Goal: Transaction & Acquisition: Purchase product/service

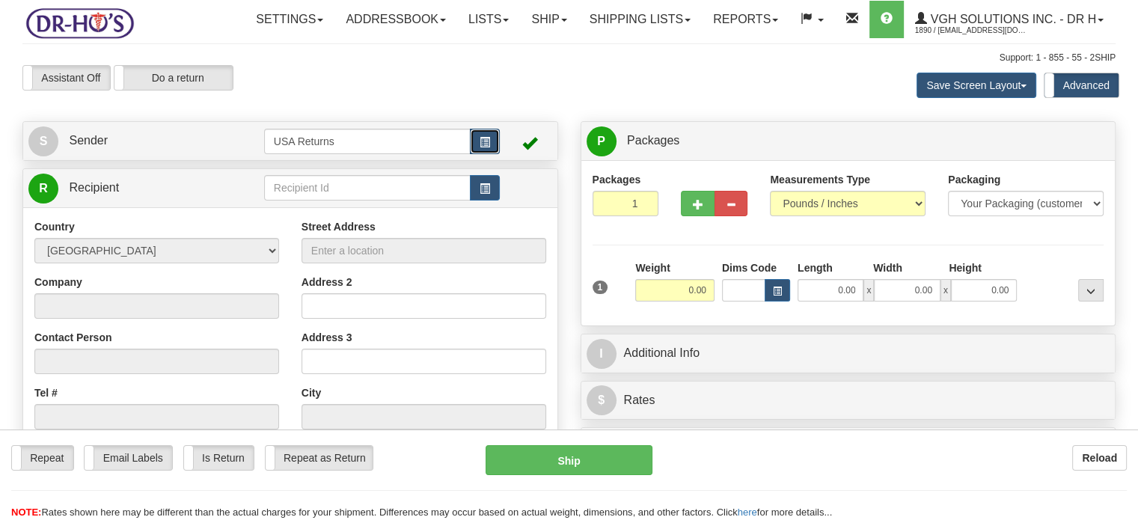
click at [479, 147] on span "button" at bounding box center [484, 143] width 10 height 10
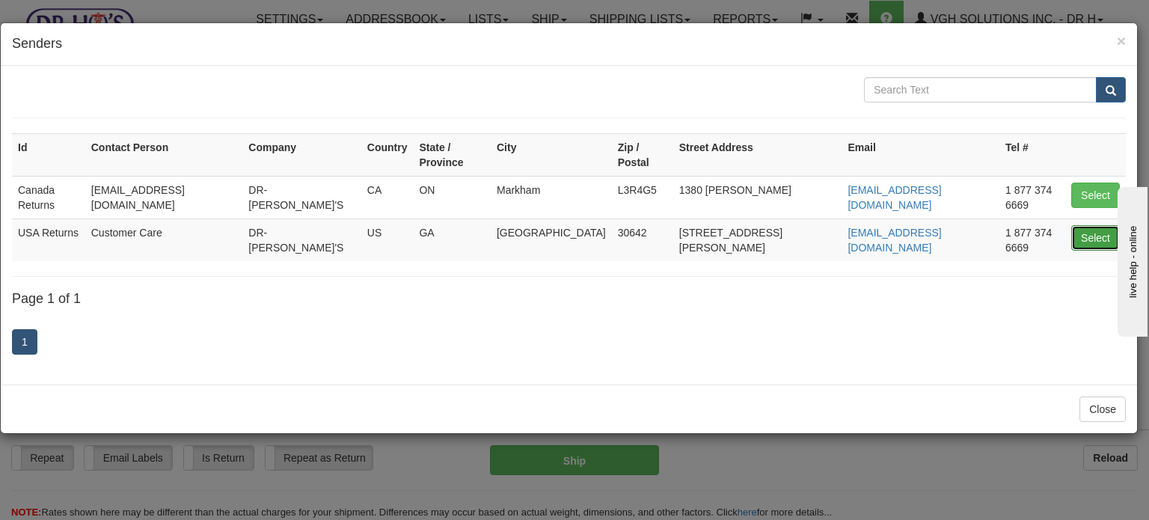
click at [1077, 225] on button "Select" at bounding box center [1095, 237] width 49 height 25
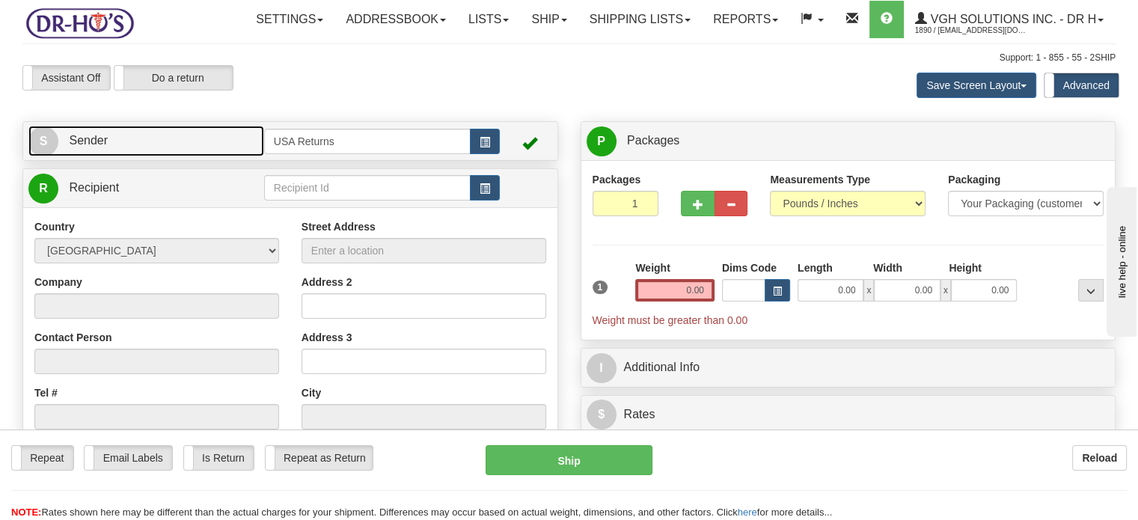
click at [188, 156] on link "S Sender" at bounding box center [146, 141] width 236 height 31
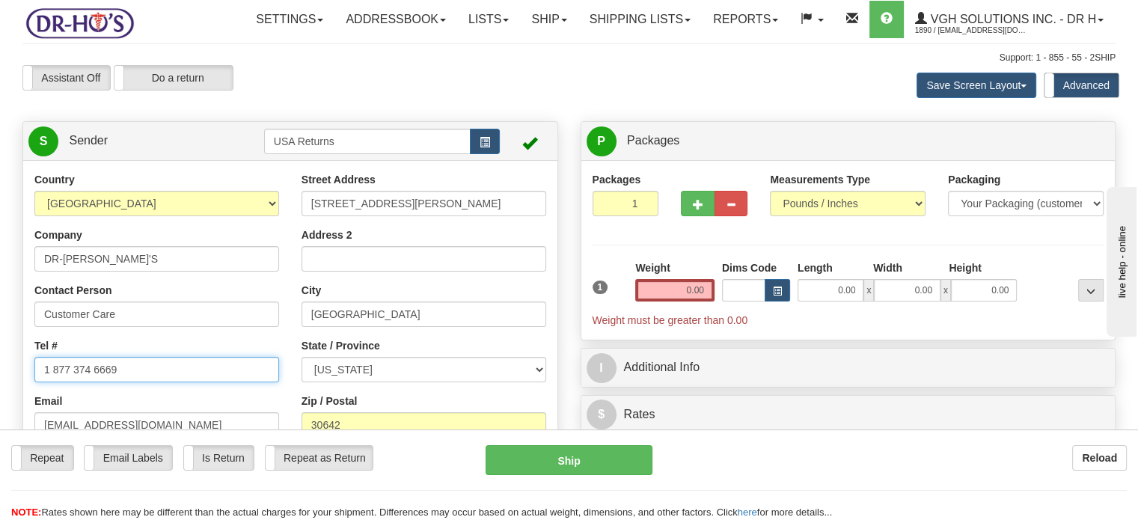
click at [118, 382] on input "1 877 374 6669" at bounding box center [156, 369] width 245 height 25
paste input "[PHONE_NUMBER]"
click at [118, 382] on input "1 877 374 6669" at bounding box center [156, 369] width 245 height 25
type input "[PHONE_NUMBER]"
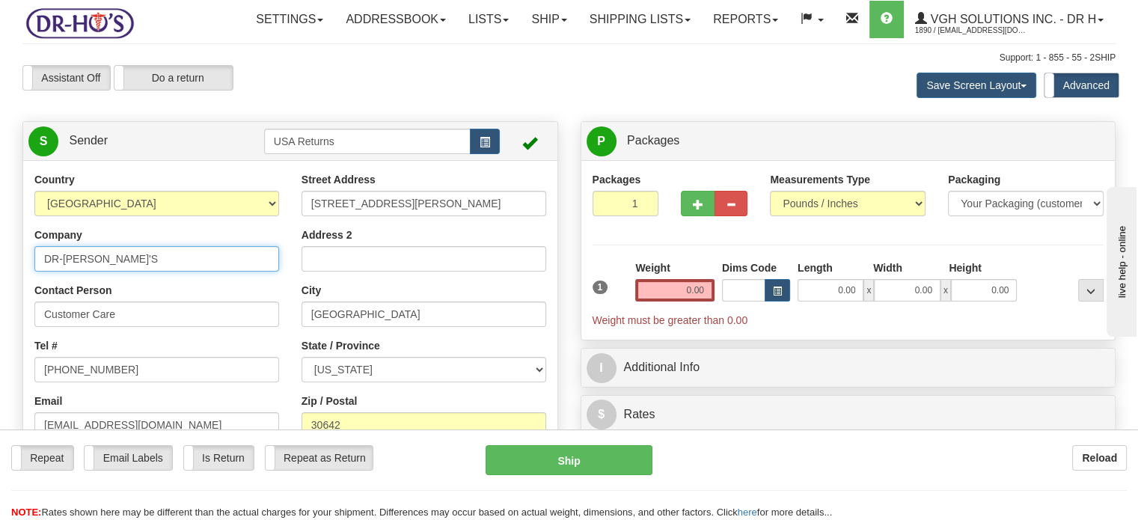
click at [150, 271] on input "DR-[PERSON_NAME]'S" at bounding box center [156, 258] width 245 height 25
type input "D"
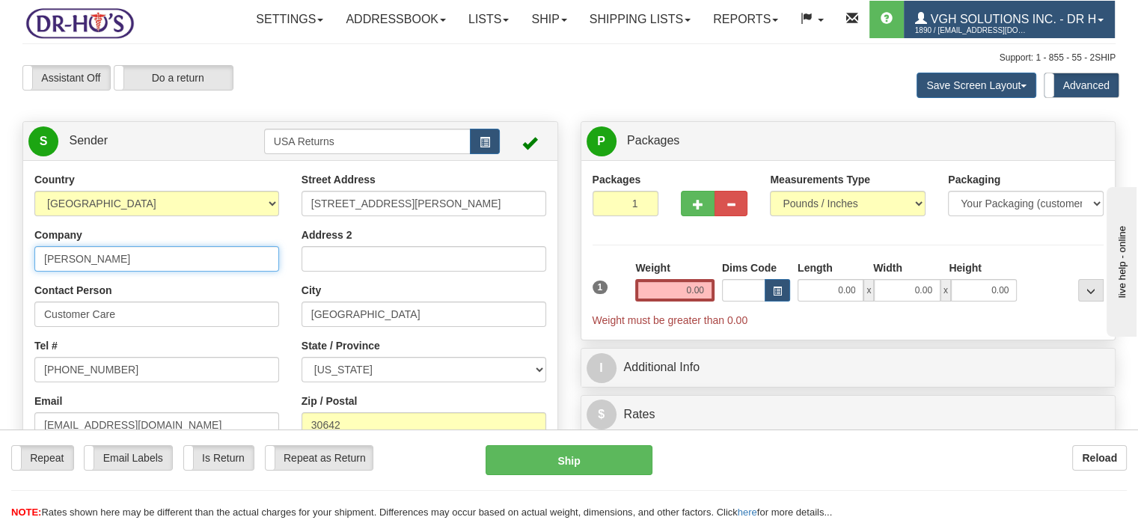
type input "[PERSON_NAME]"
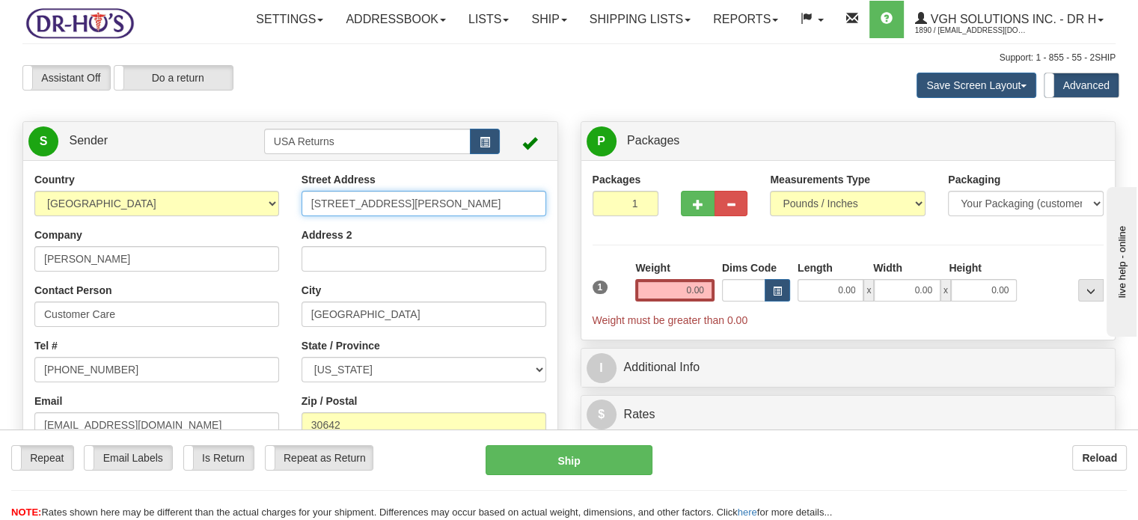
click at [374, 216] on input "[STREET_ADDRESS][PERSON_NAME]" at bounding box center [423, 203] width 245 height 25
paste input "[STREET_ADDRESS][PERSON_NAME][US_STATE]"
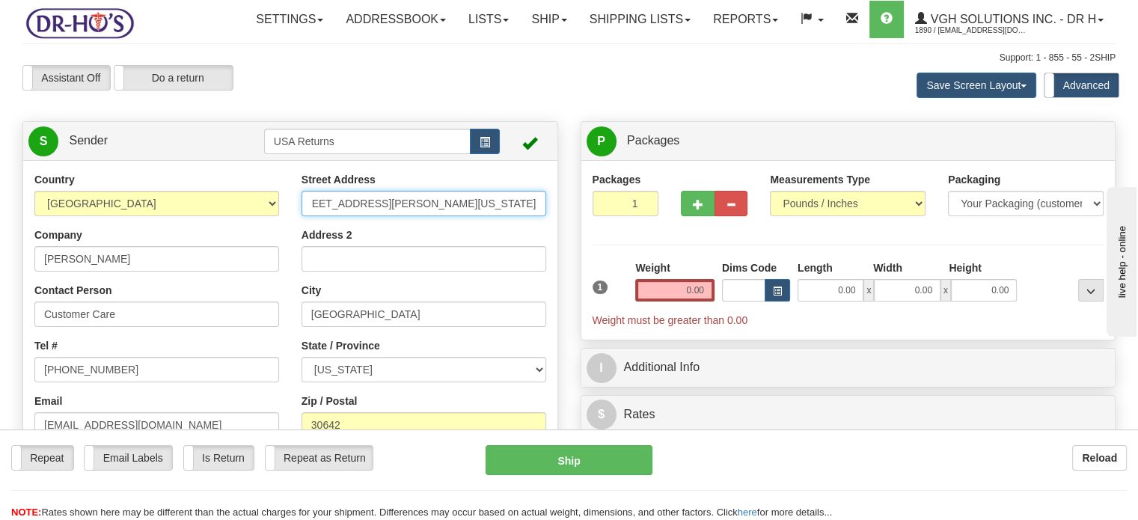
drag, startPoint x: 358, startPoint y: 239, endPoint x: 539, endPoint y: 254, distance: 180.9
click at [539, 254] on div "Street Address [STREET_ADDRESS][PERSON_NAME][US_STATE] Address 2 City [GEOGRAPH…" at bounding box center [423, 345] width 267 height 347
type input "[STREET_ADDRESS][PERSON_NAME]"
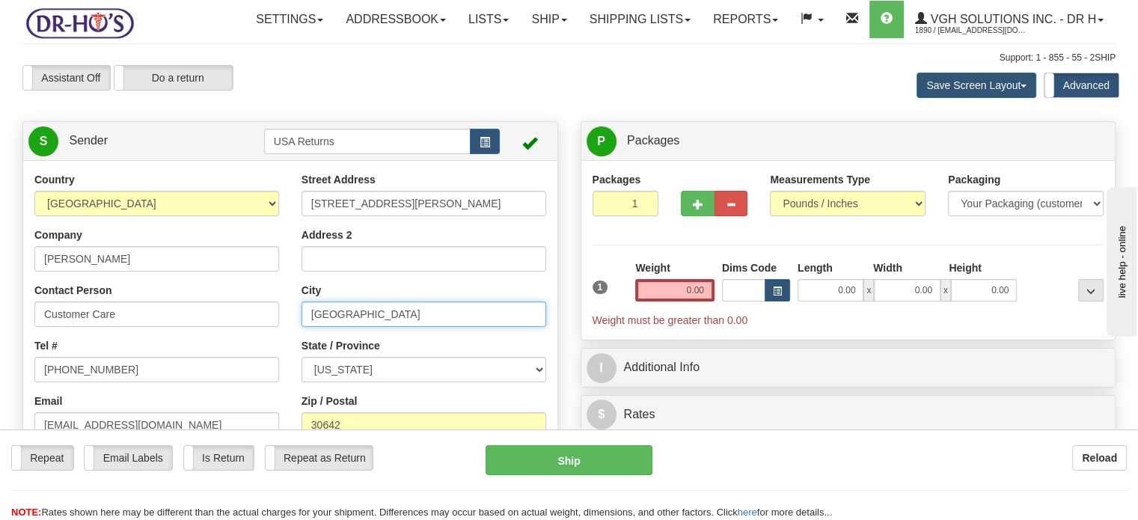
click at [349, 327] on input "[GEOGRAPHIC_DATA]" at bounding box center [423, 313] width 245 height 25
paste input "[GEOGRAPHIC_DATA][US_STATE] [GEOGRAPHIC_DATA]"
drag, startPoint x: 349, startPoint y: 347, endPoint x: 516, endPoint y: 362, distance: 167.5
click at [516, 362] on div "Street Address [STREET_ADDRESS][PERSON_NAME] Address 2 City [GEOGRAPHIC_DATA][U…" at bounding box center [423, 345] width 267 height 347
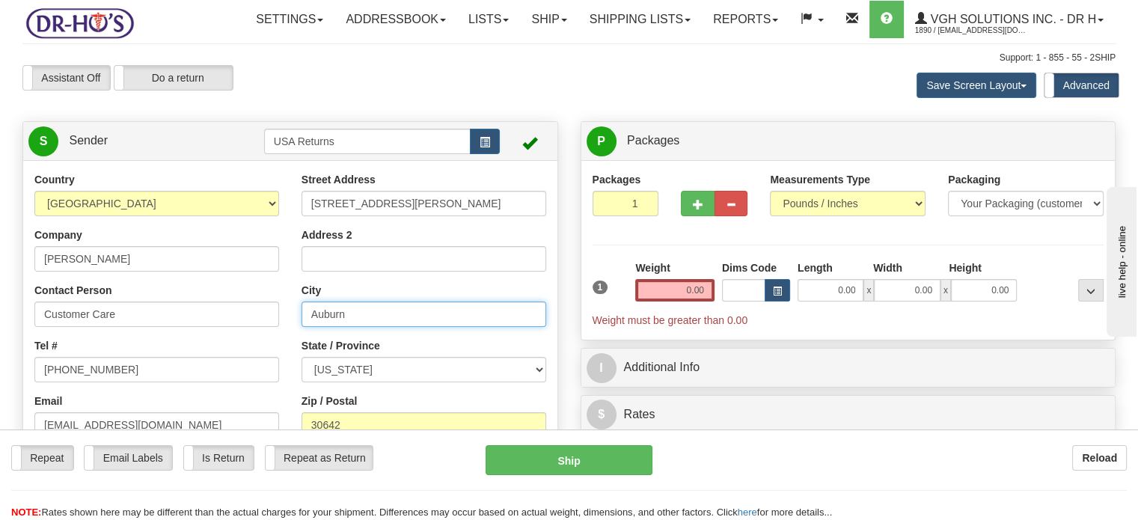
type input "Auburn"
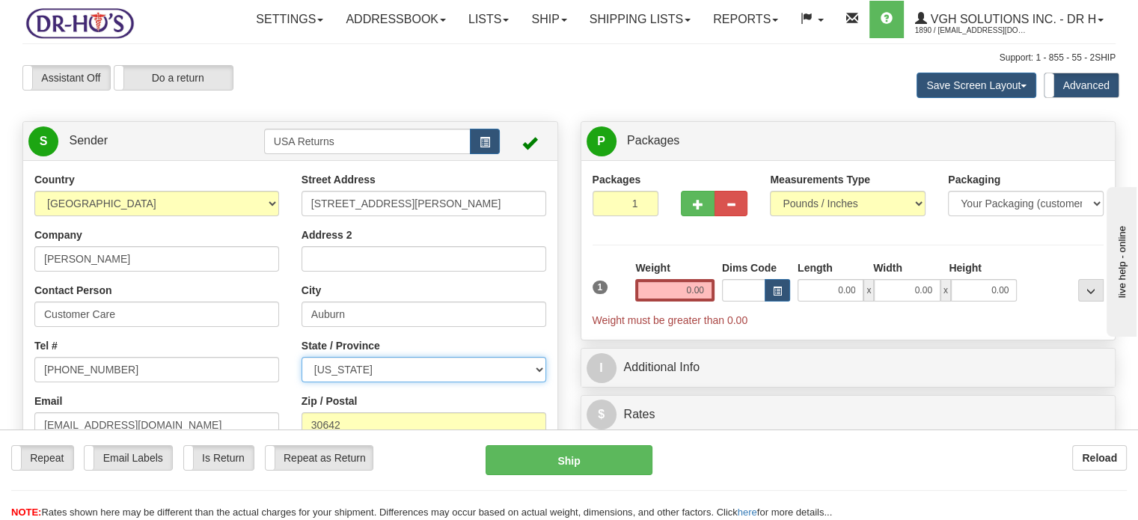
click at [494, 382] on select "[US_STATE] [US_STATE] [US_STATE] [US_STATE] Armed Forces America Armed Forces E…" at bounding box center [423, 369] width 245 height 25
select select "MI"
click at [301, 382] on select "[US_STATE] [US_STATE] [US_STATE] [US_STATE] Armed Forces America Armed Forces E…" at bounding box center [423, 369] width 245 height 25
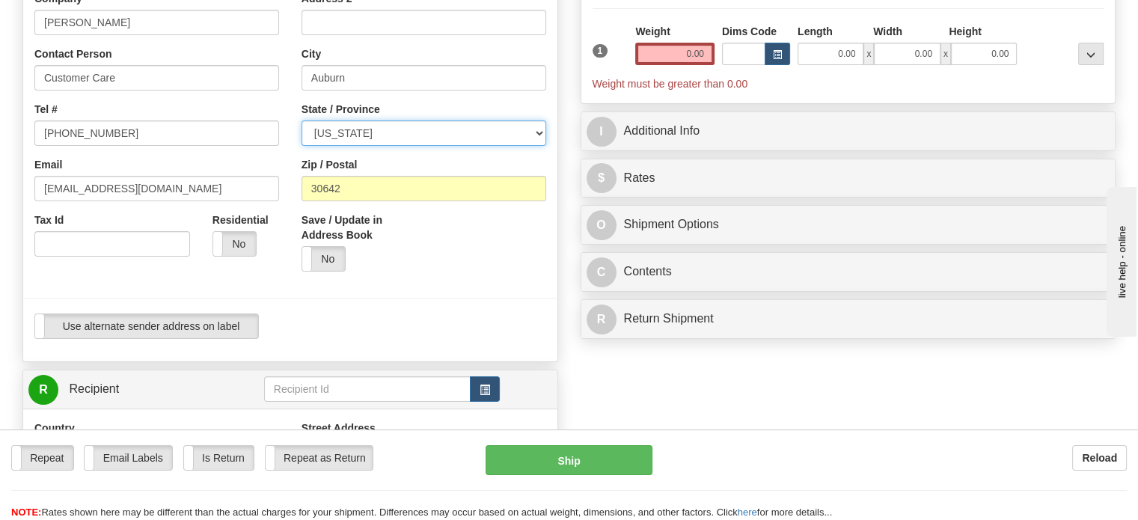
scroll to position [240, 0]
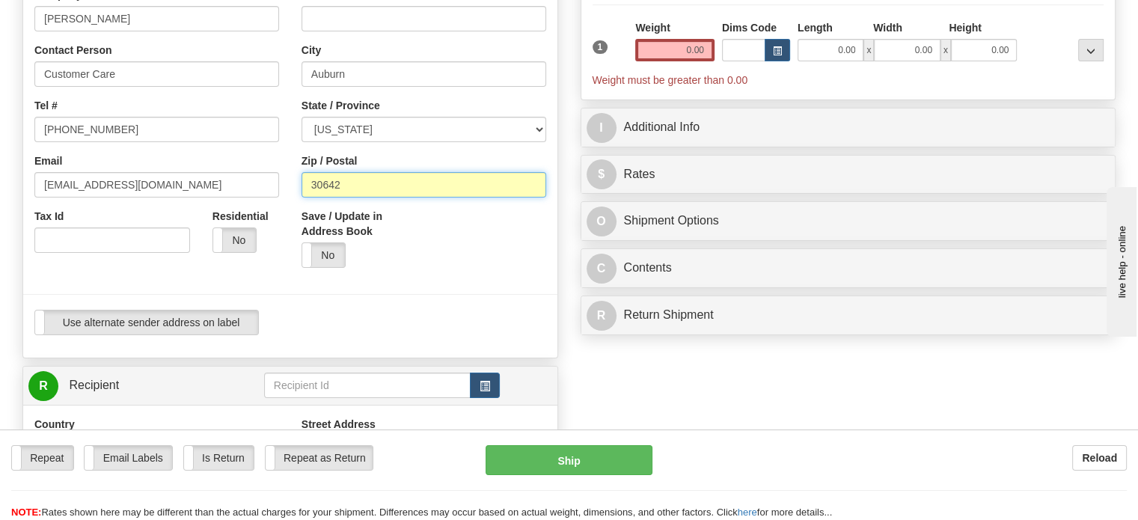
click at [342, 197] on input "30642" at bounding box center [423, 184] width 245 height 25
paste input "[US_STATE], 48611 [GEOGRAPHIC_DATA]"
click at [342, 197] on input "[US_STATE], 48611 [GEOGRAPHIC_DATA]" at bounding box center [423, 184] width 245 height 25
click at [357, 197] on input "[US_STATE], 48611 [GEOGRAPHIC_DATA]" at bounding box center [423, 184] width 245 height 25
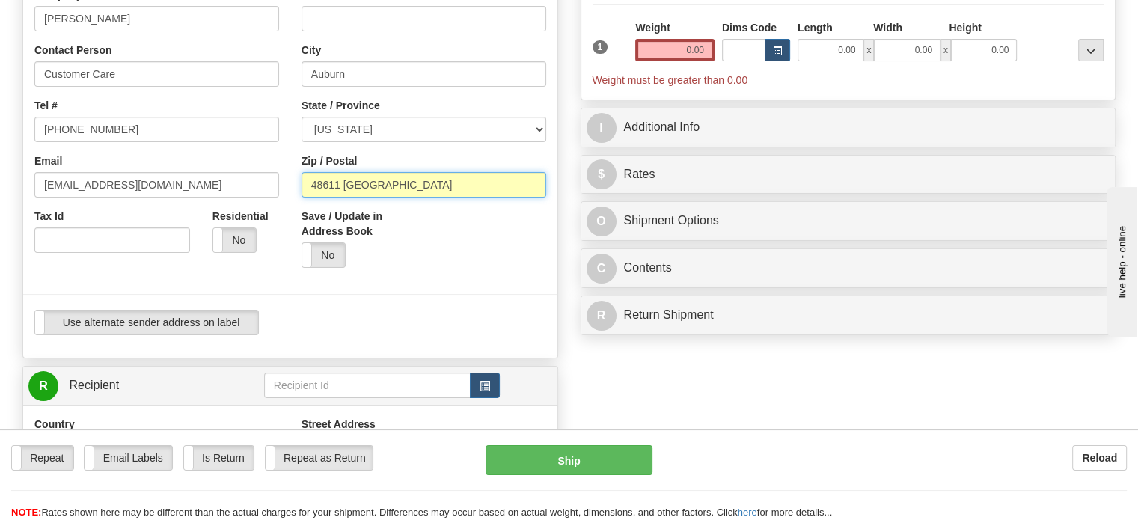
click at [432, 197] on input "48611 [GEOGRAPHIC_DATA]" at bounding box center [423, 184] width 245 height 25
type input "48611"
click at [482, 391] on span "button" at bounding box center [484, 386] width 10 height 10
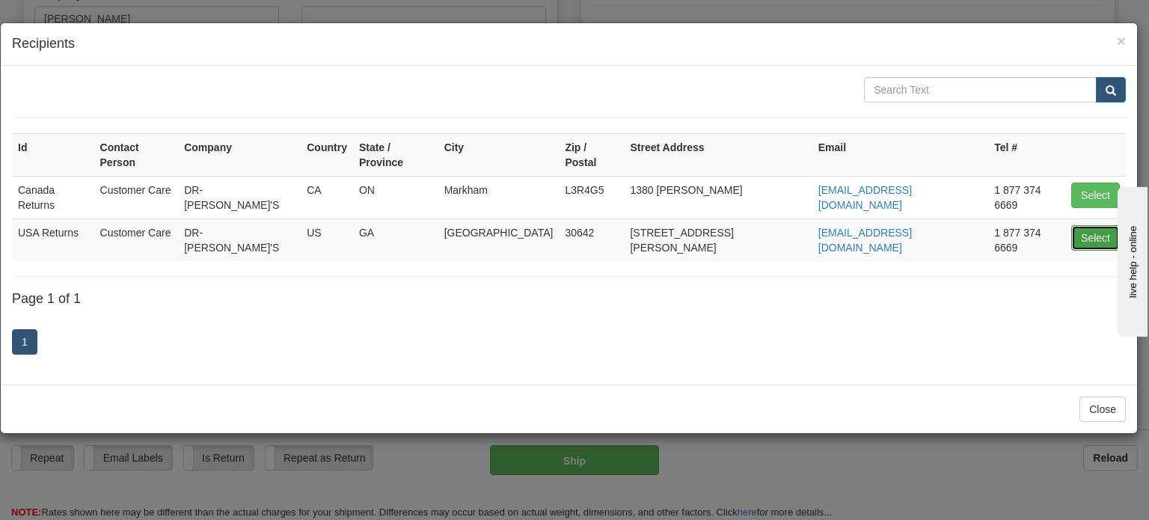
click at [1082, 225] on button "Select" at bounding box center [1095, 237] width 49 height 25
type input "USA Returns"
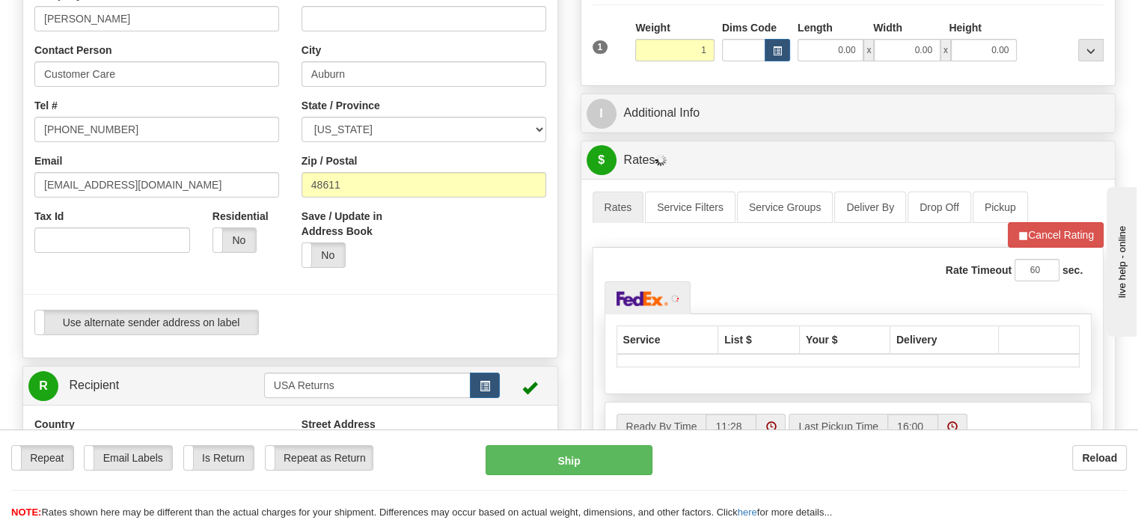
type input "1.00"
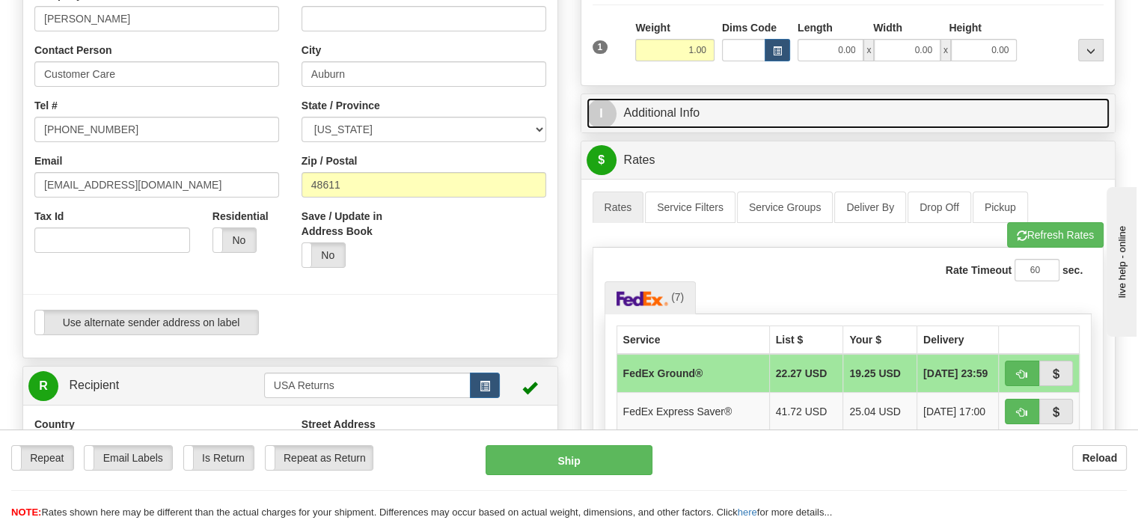
click at [705, 129] on link "I Additional Info" at bounding box center [848, 113] width 524 height 31
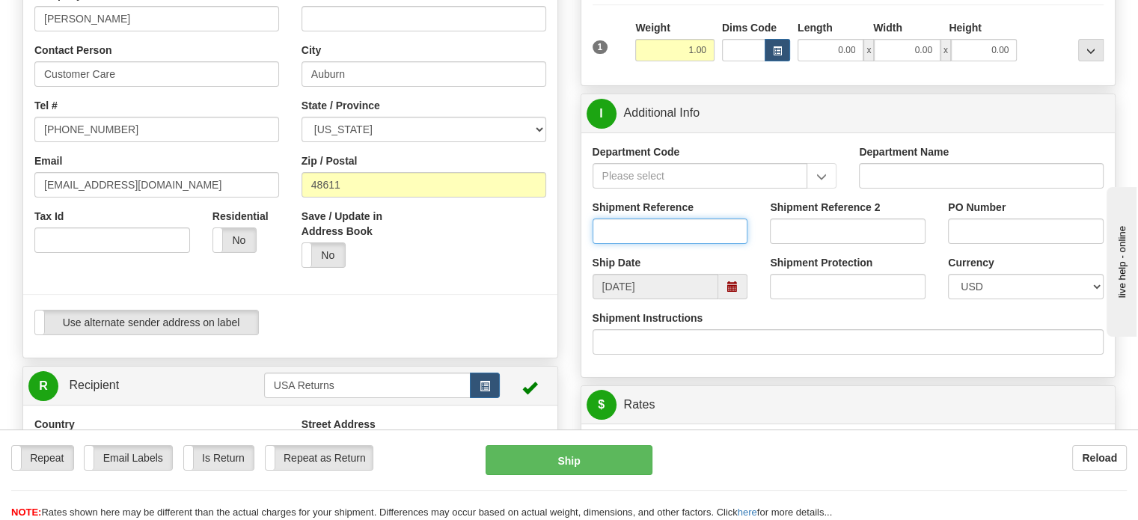
paste input "1206830"
click at [636, 244] on input "1206830" at bounding box center [670, 230] width 156 height 25
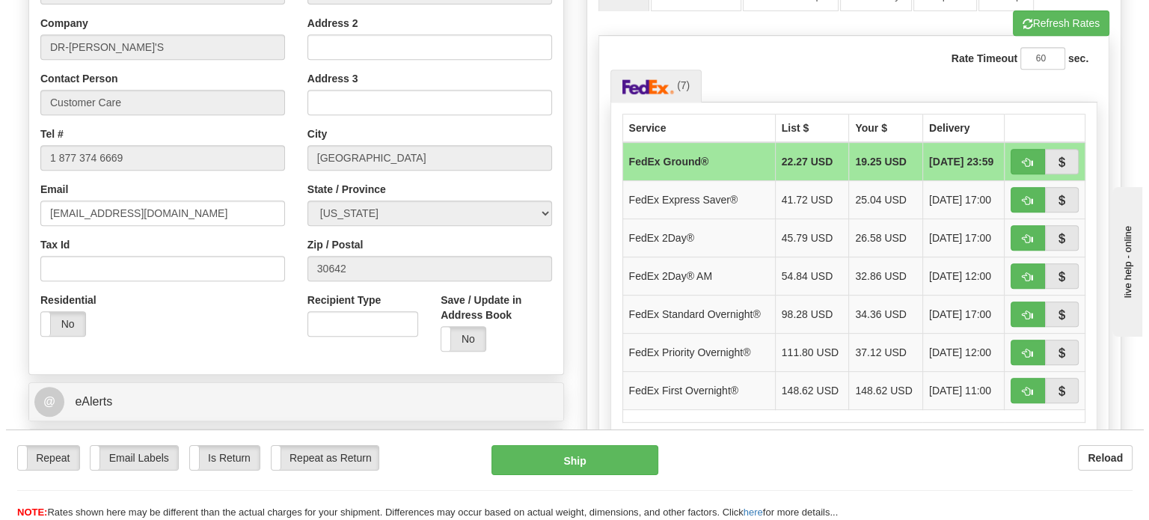
scroll to position [670, 0]
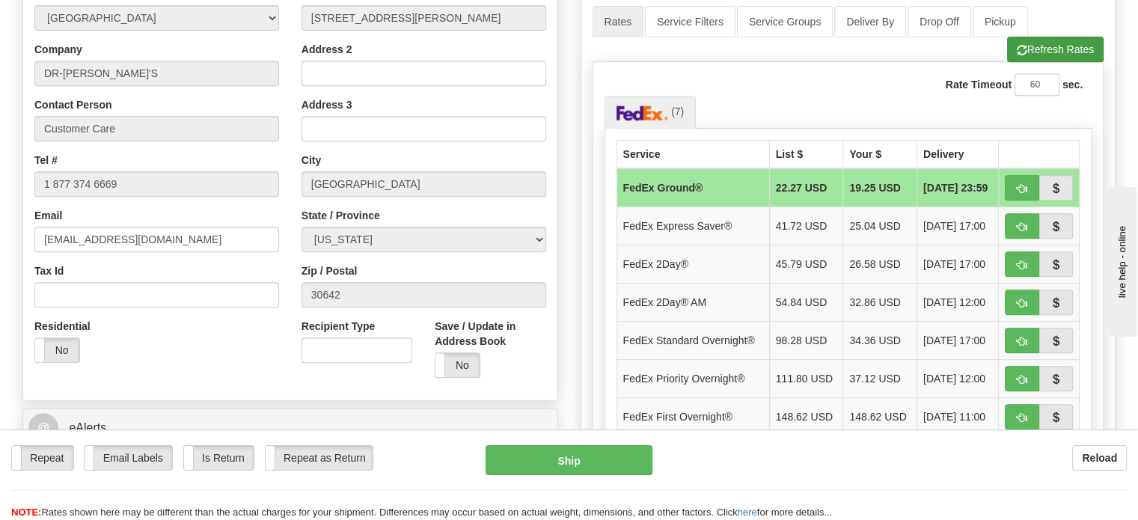
type input "1206830"
click at [1016, 55] on span "button" at bounding box center [1021, 51] width 10 height 10
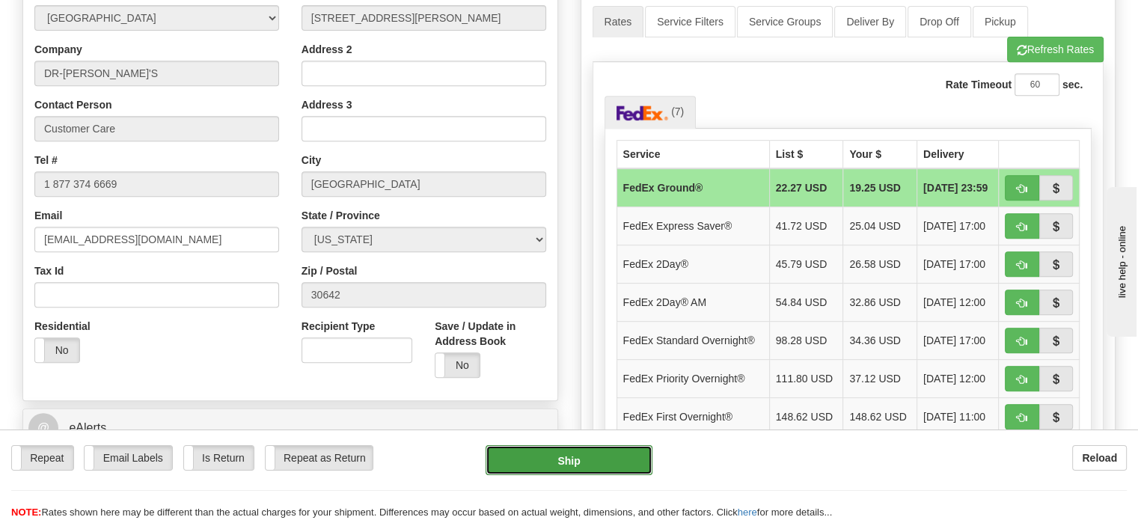
click at [580, 461] on button "Ship" at bounding box center [569, 460] width 168 height 30
type input "92"
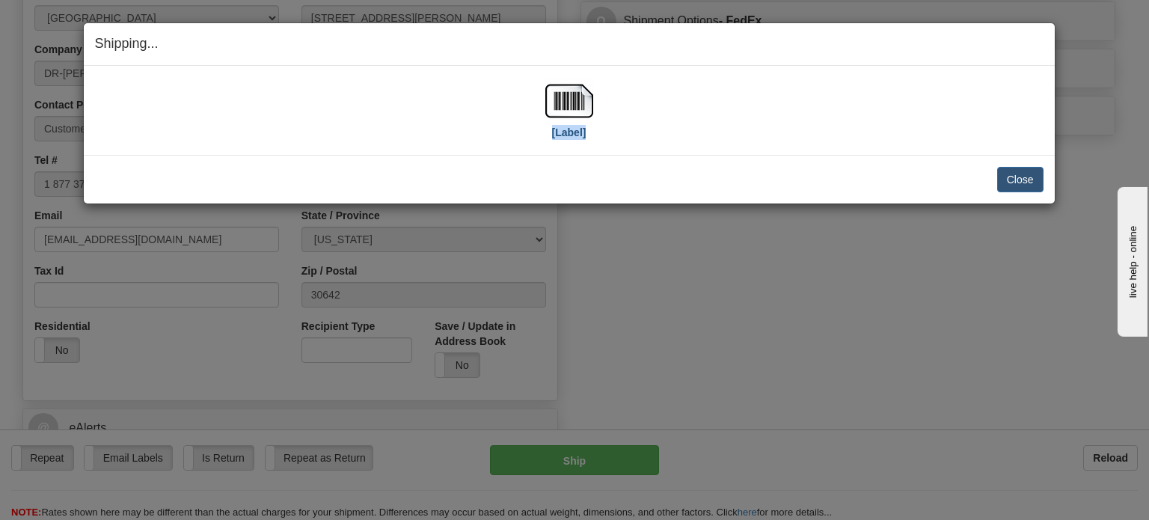
drag, startPoint x: 594, startPoint y: 104, endPoint x: 579, endPoint y: 99, distance: 15.8
click at [579, 99] on div "[Label]" at bounding box center [569, 110] width 948 height 67
click at [579, 99] on img at bounding box center [569, 101] width 48 height 48
